Goal: Information Seeking & Learning: Learn about a topic

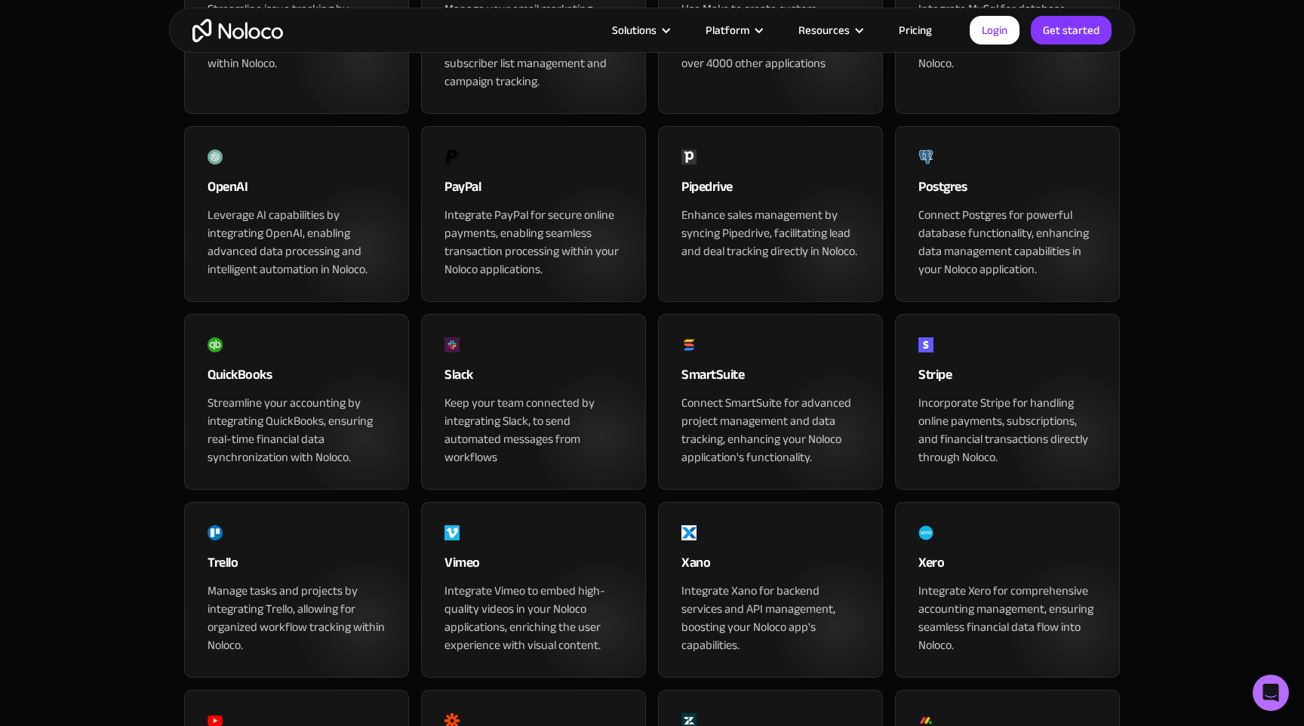
scroll to position [1299, 0]
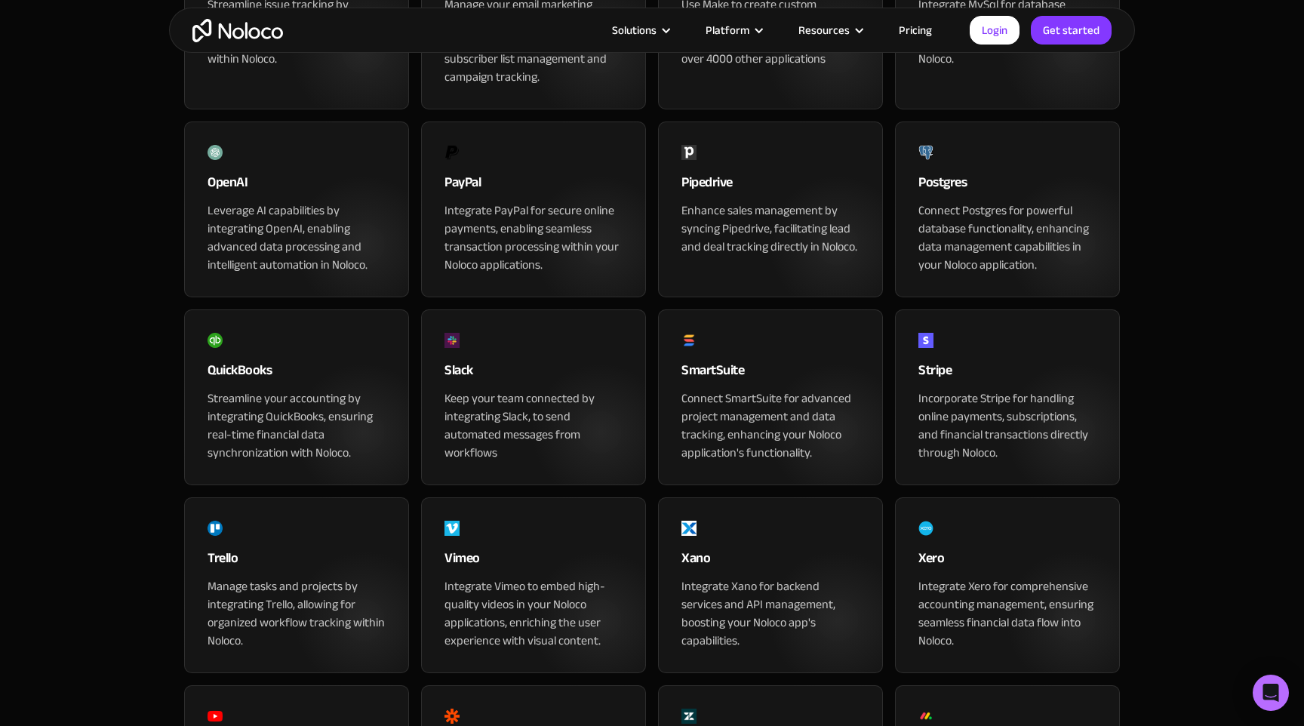
click at [1016, 274] on div "Connect Postgres for powerful database functionality, enhancing data management…" at bounding box center [1007, 237] width 178 height 72
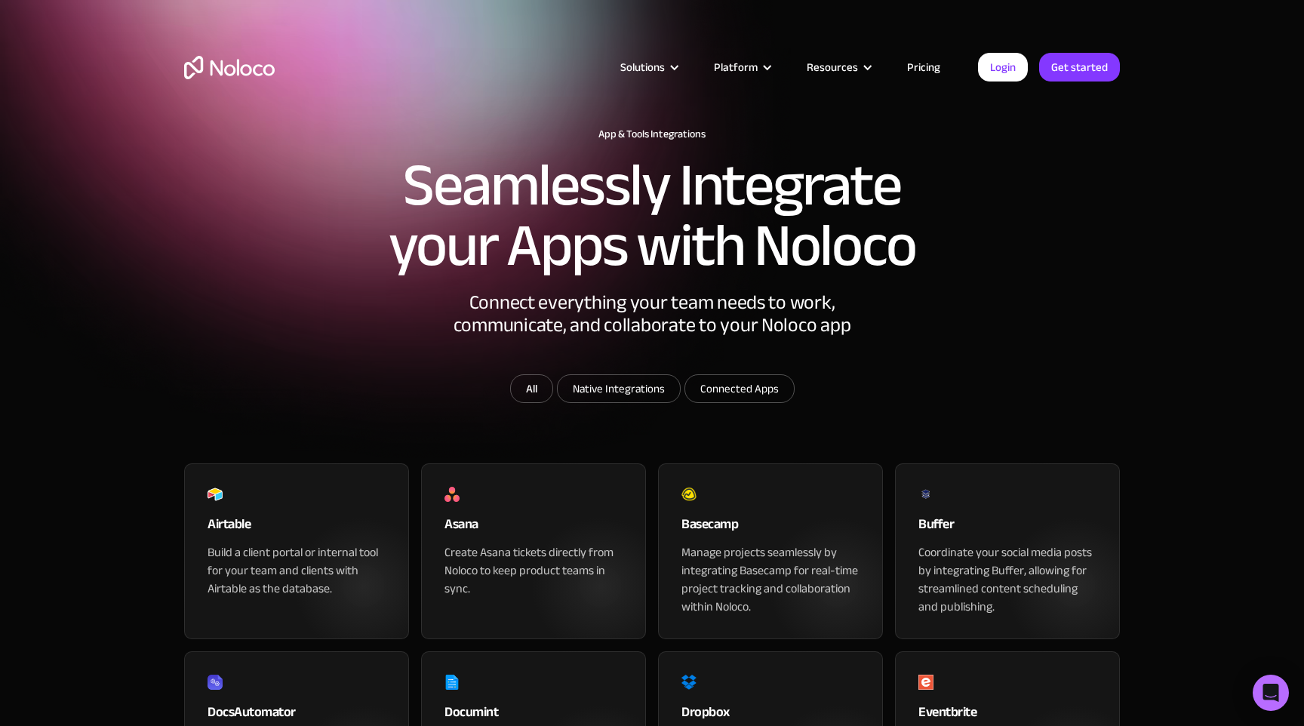
click at [919, 70] on link "Pricing" at bounding box center [923, 67] width 71 height 20
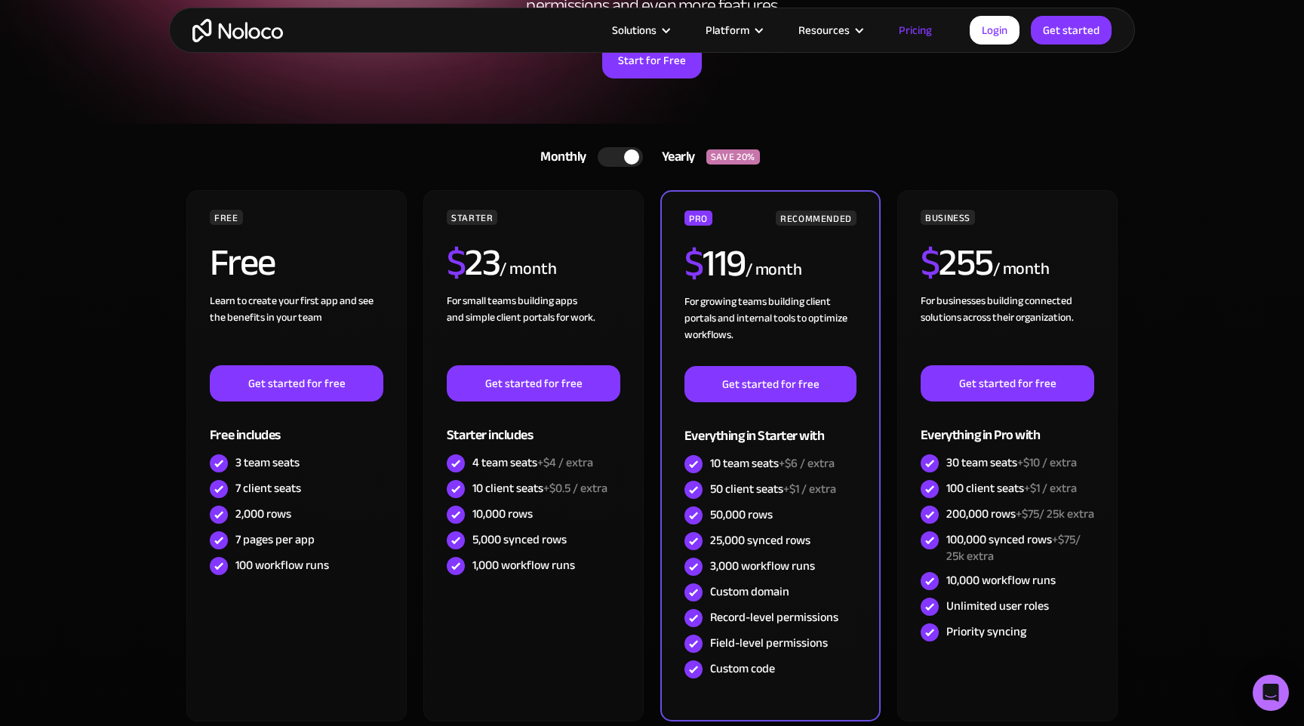
scroll to position [213, 0]
